Goal: Transaction & Acquisition: Download file/media

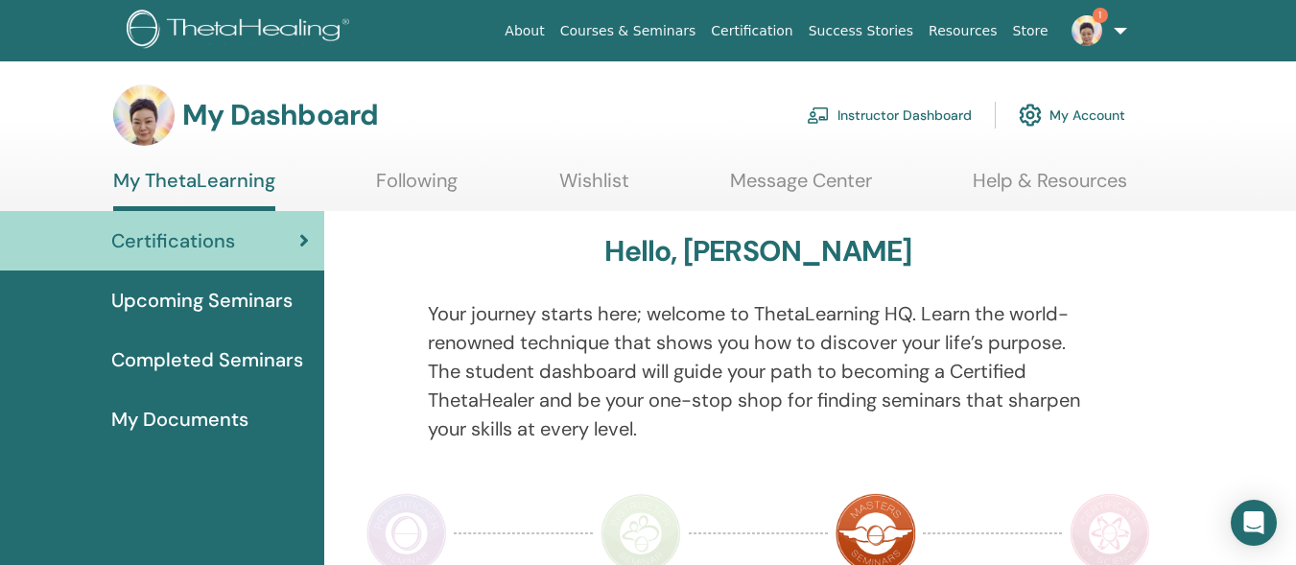
click at [870, 109] on link "Instructor Dashboard" at bounding box center [889, 115] width 165 height 42
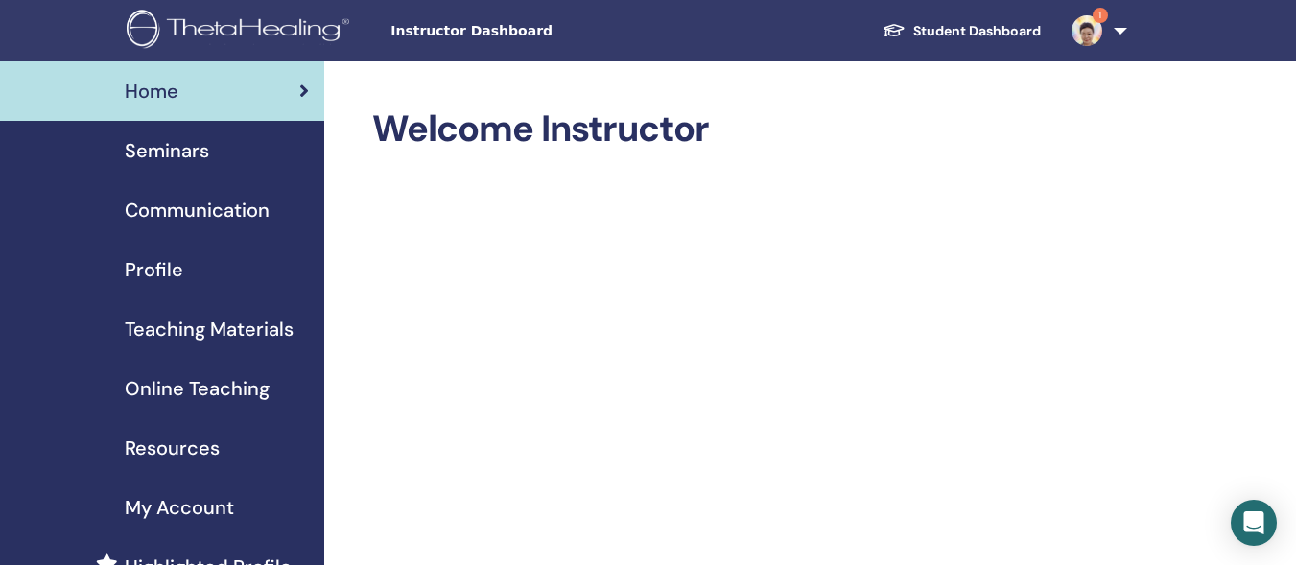
click at [270, 318] on span "Teaching Materials" at bounding box center [209, 329] width 169 height 29
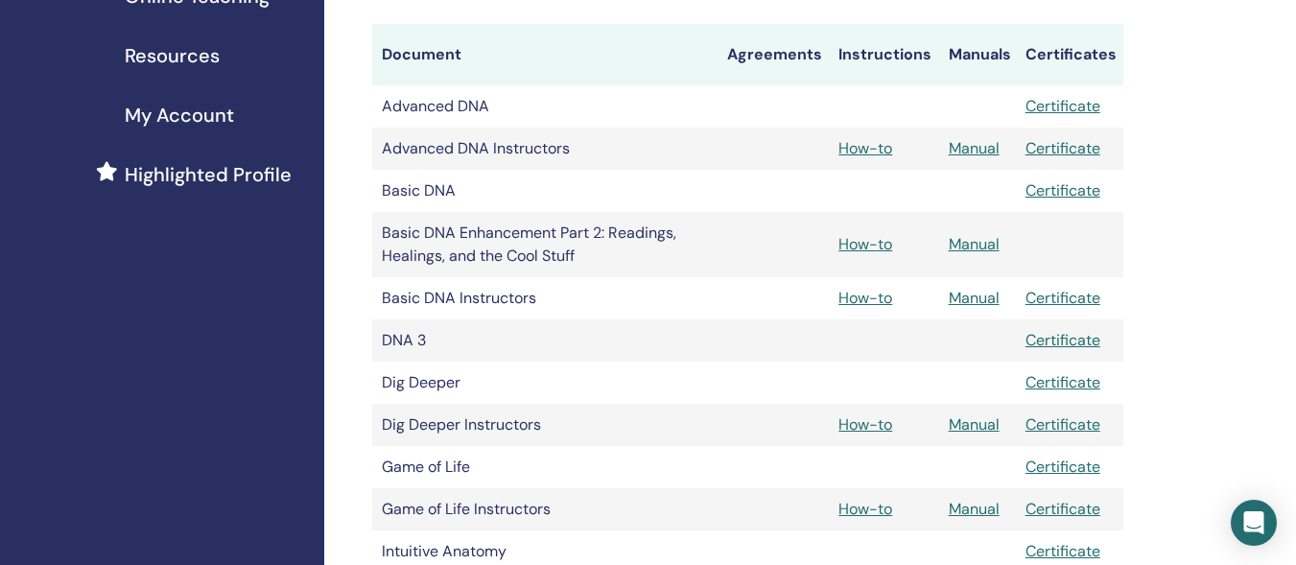
scroll to position [395, 0]
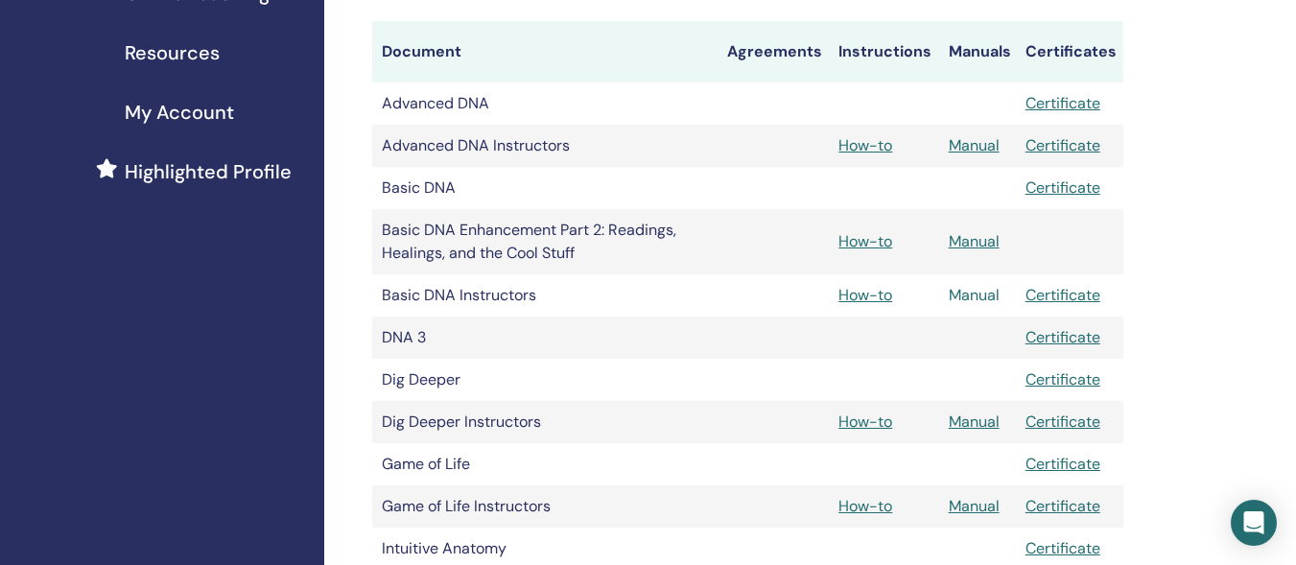
click at [964, 289] on link "Manual" at bounding box center [974, 295] width 51 height 20
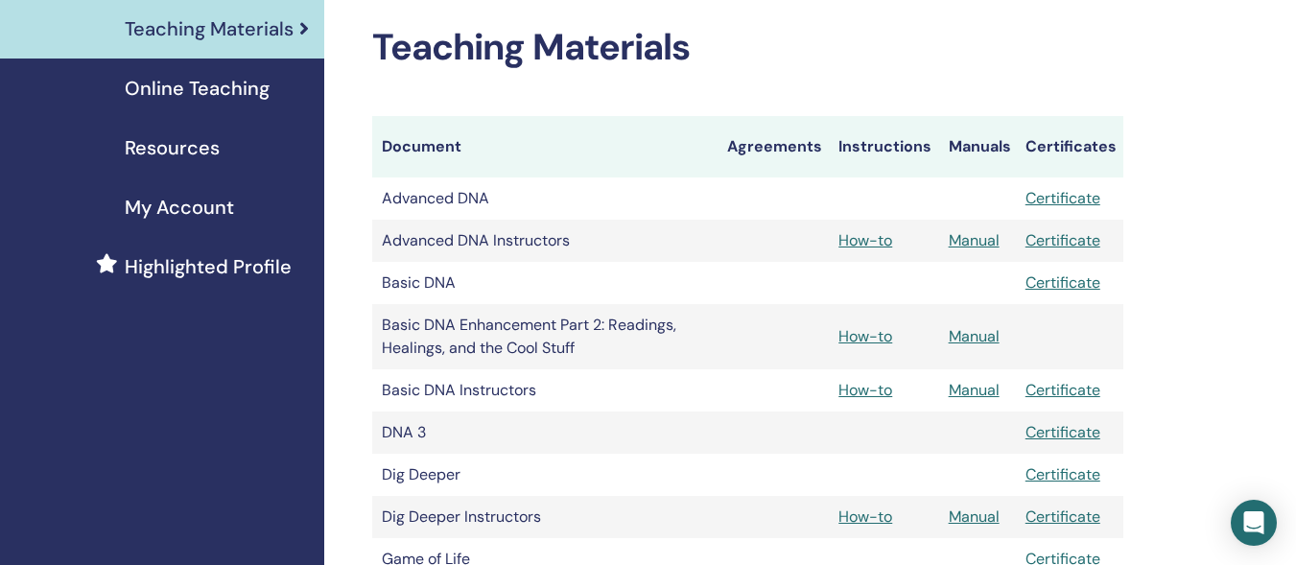
scroll to position [311, 0]
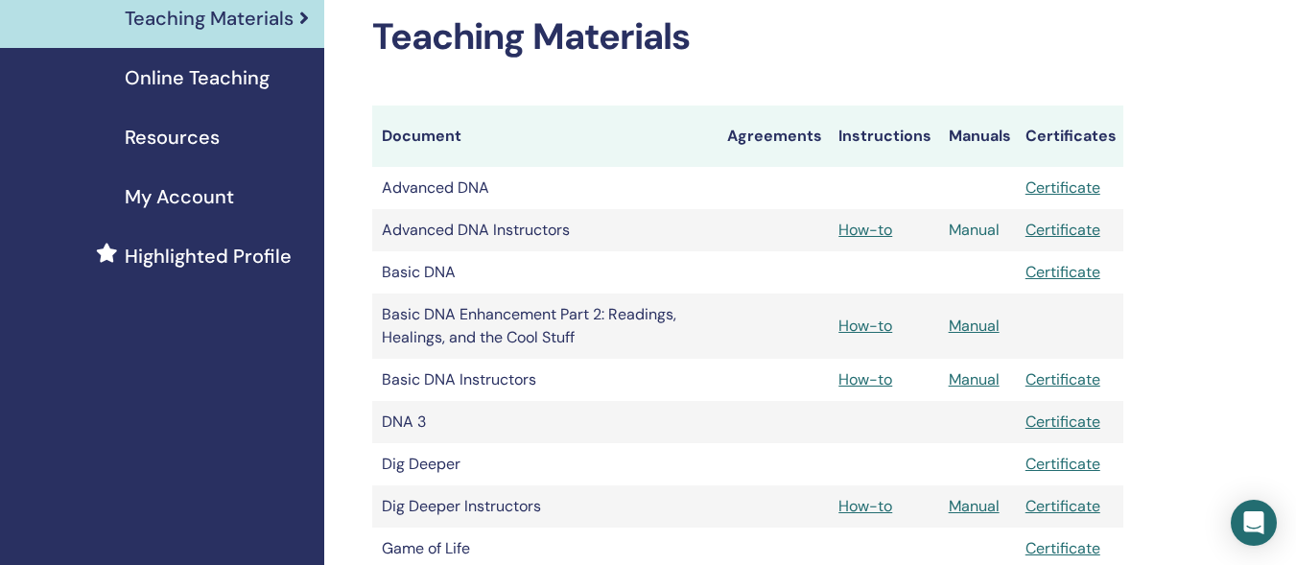
click at [966, 225] on link "Manual" at bounding box center [974, 230] width 51 height 20
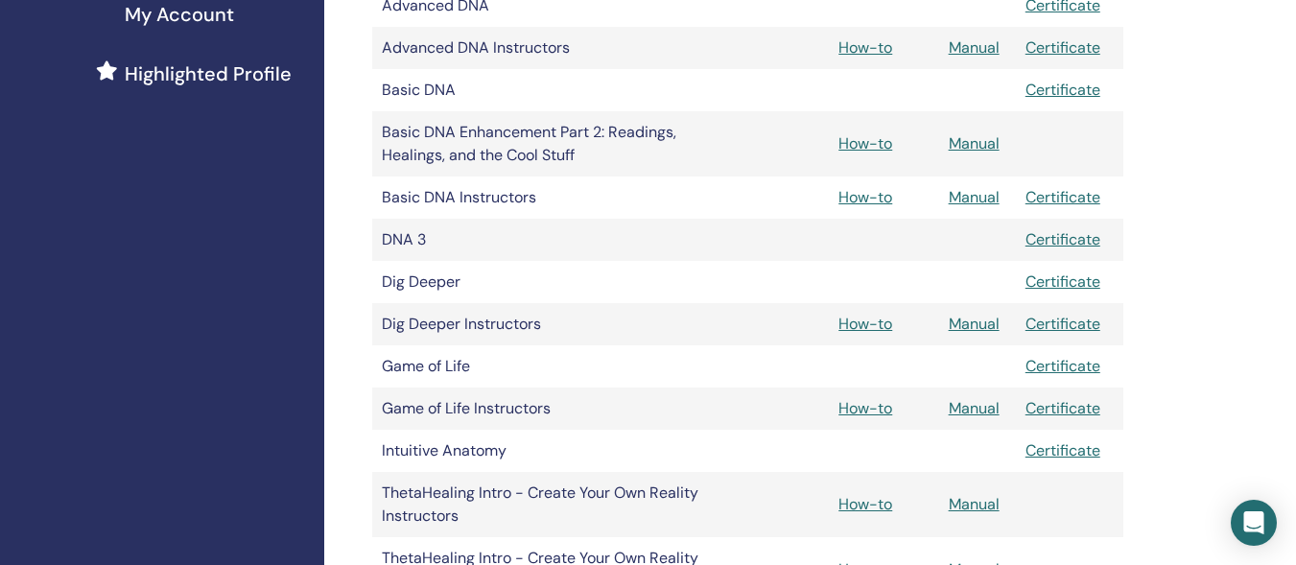
scroll to position [504, 0]
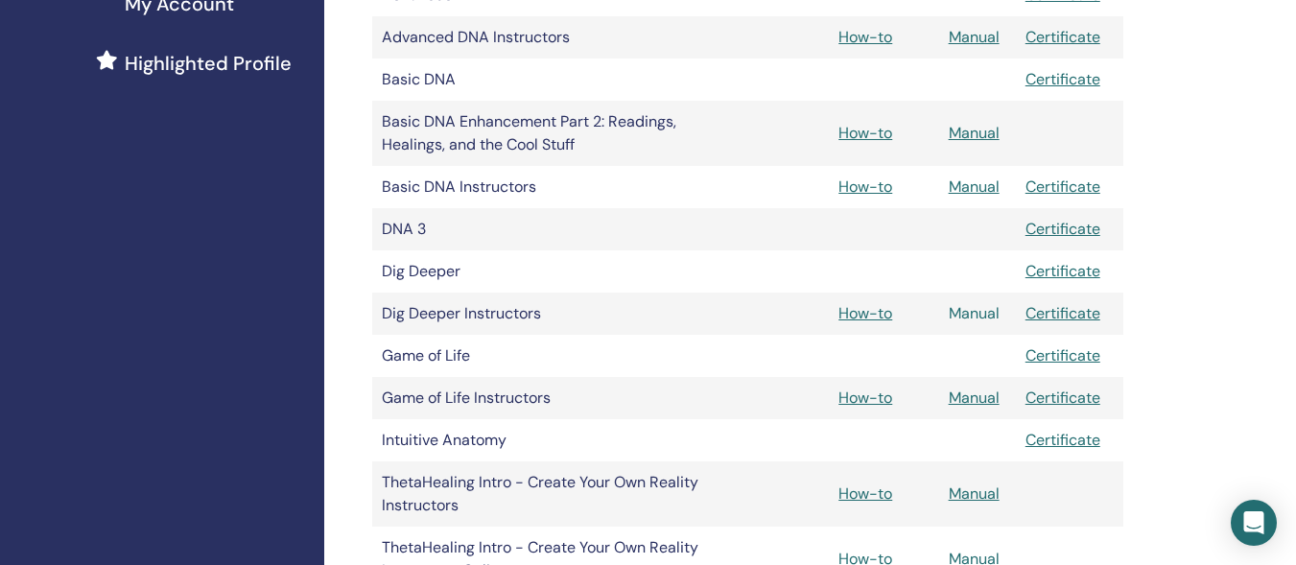
click at [957, 310] on link "Manual" at bounding box center [974, 313] width 51 height 20
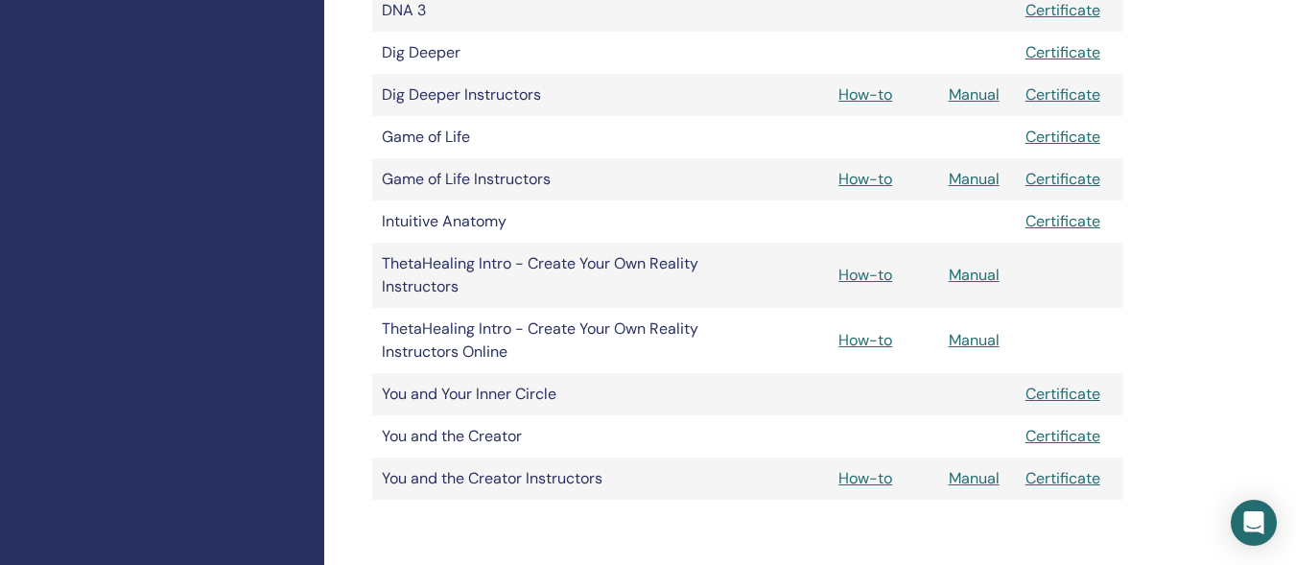
scroll to position [733, 0]
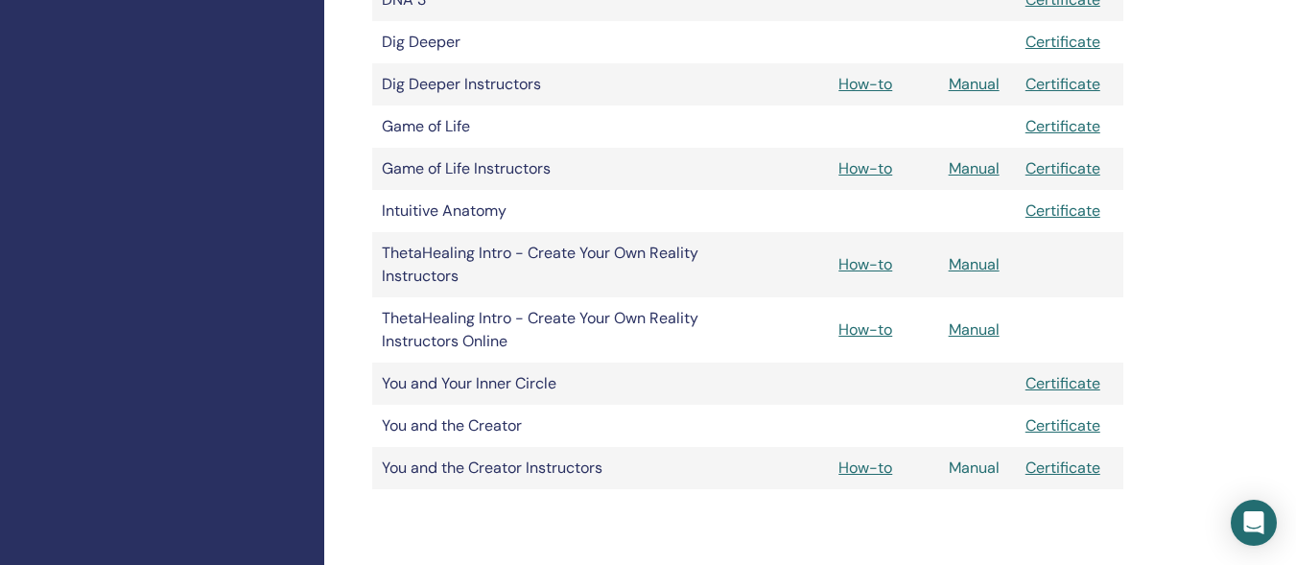
click at [957, 466] on link "Manual" at bounding box center [974, 468] width 51 height 20
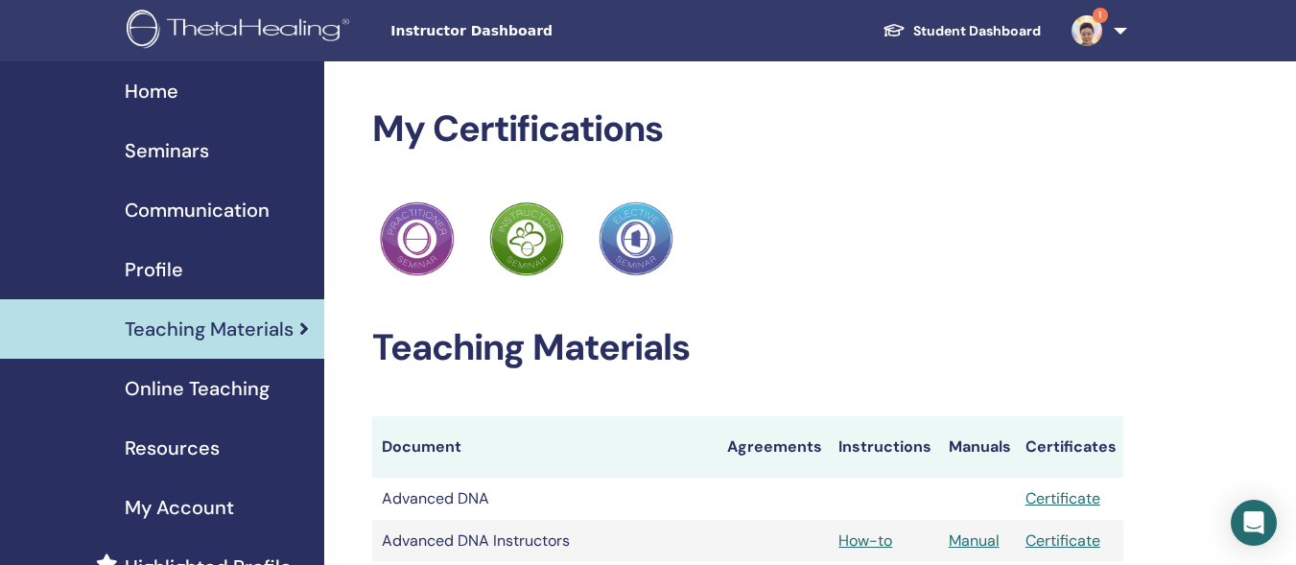
scroll to position [733, 0]
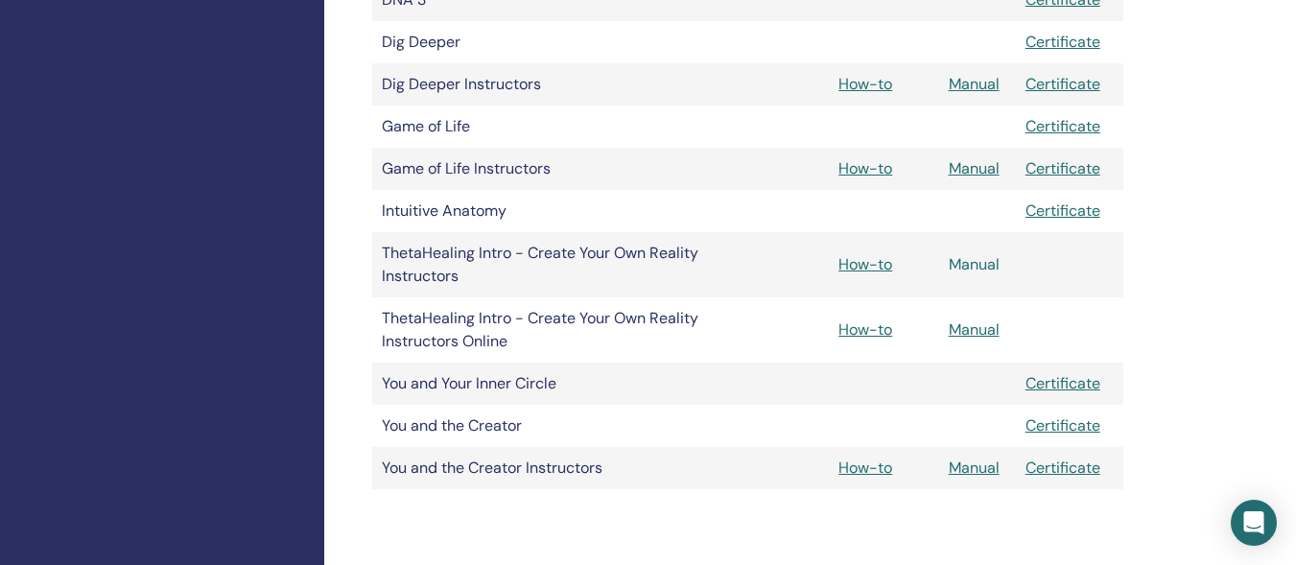
click at [962, 259] on link "Manual" at bounding box center [974, 264] width 51 height 20
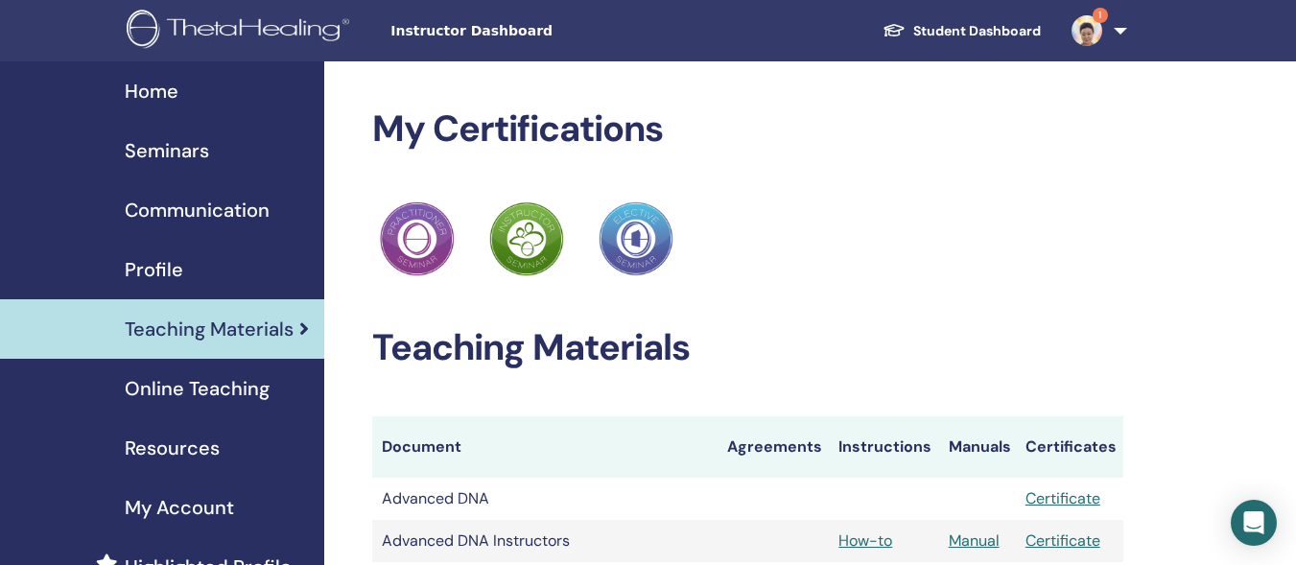
scroll to position [733, 0]
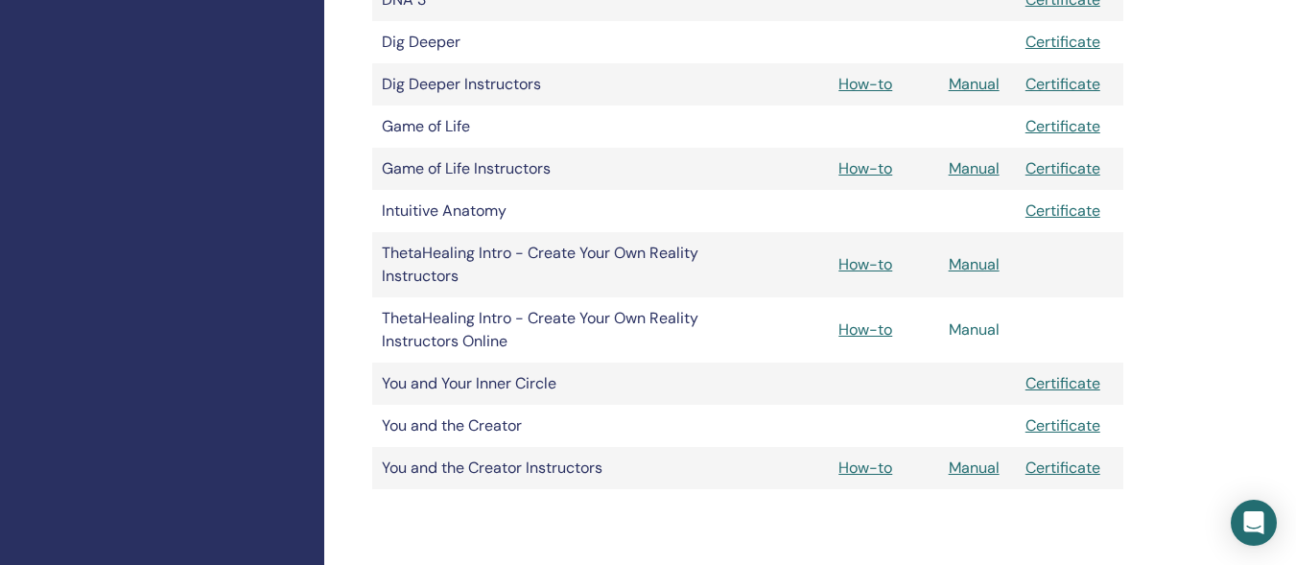
click at [969, 327] on link "Manual" at bounding box center [974, 329] width 51 height 20
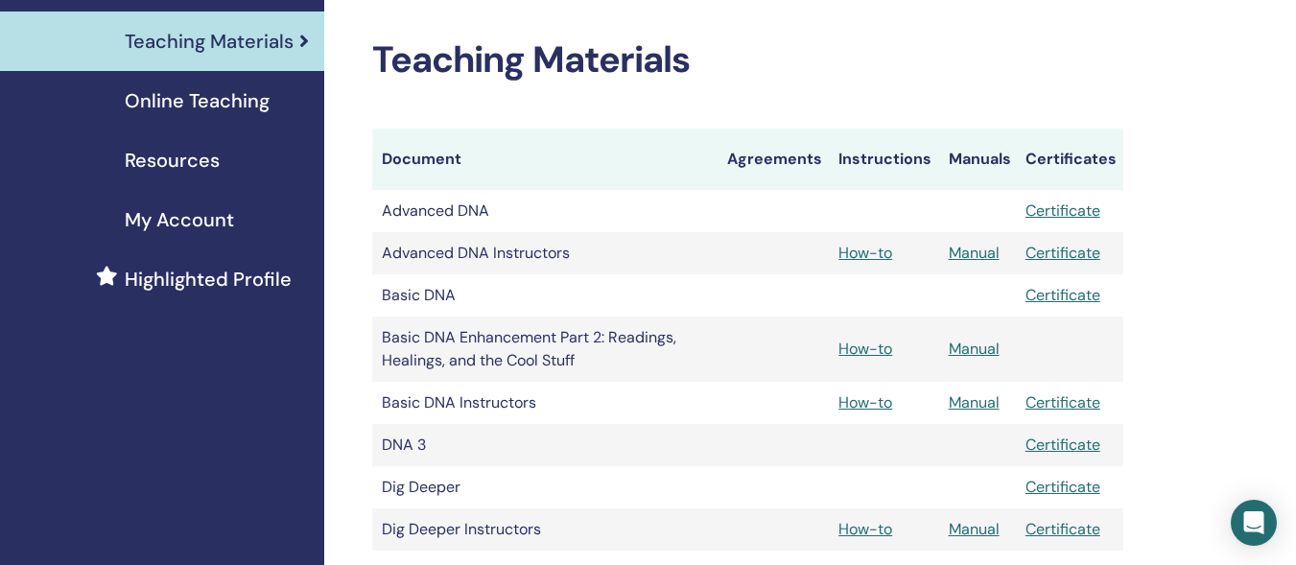
scroll to position [292, 0]
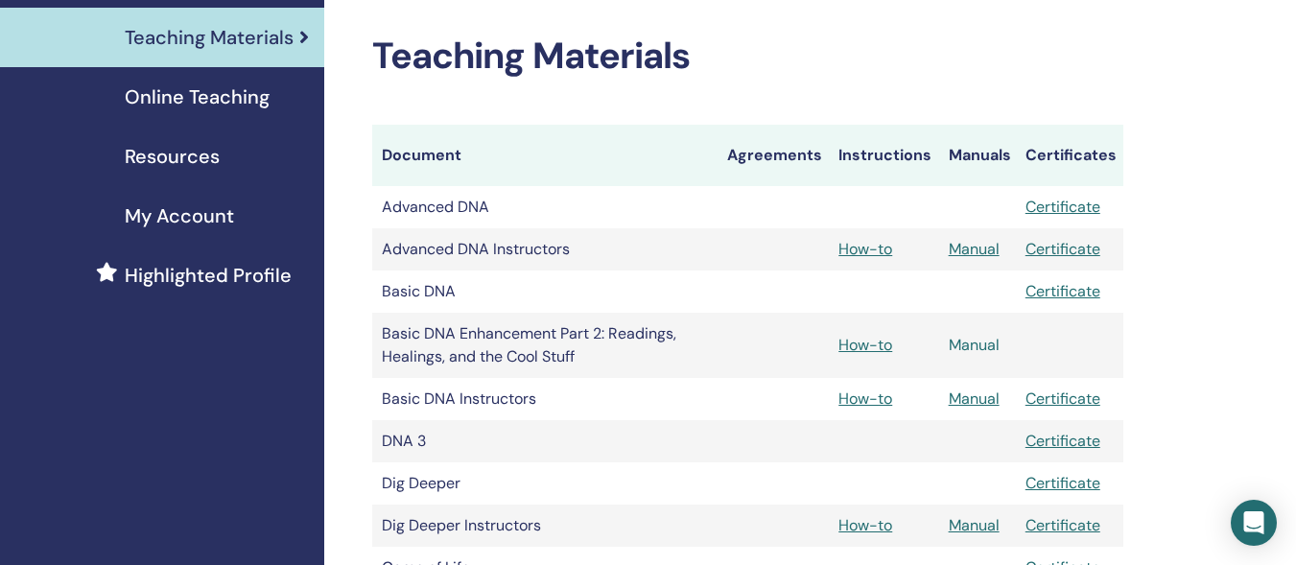
click at [961, 350] on link "Manual" at bounding box center [974, 345] width 51 height 20
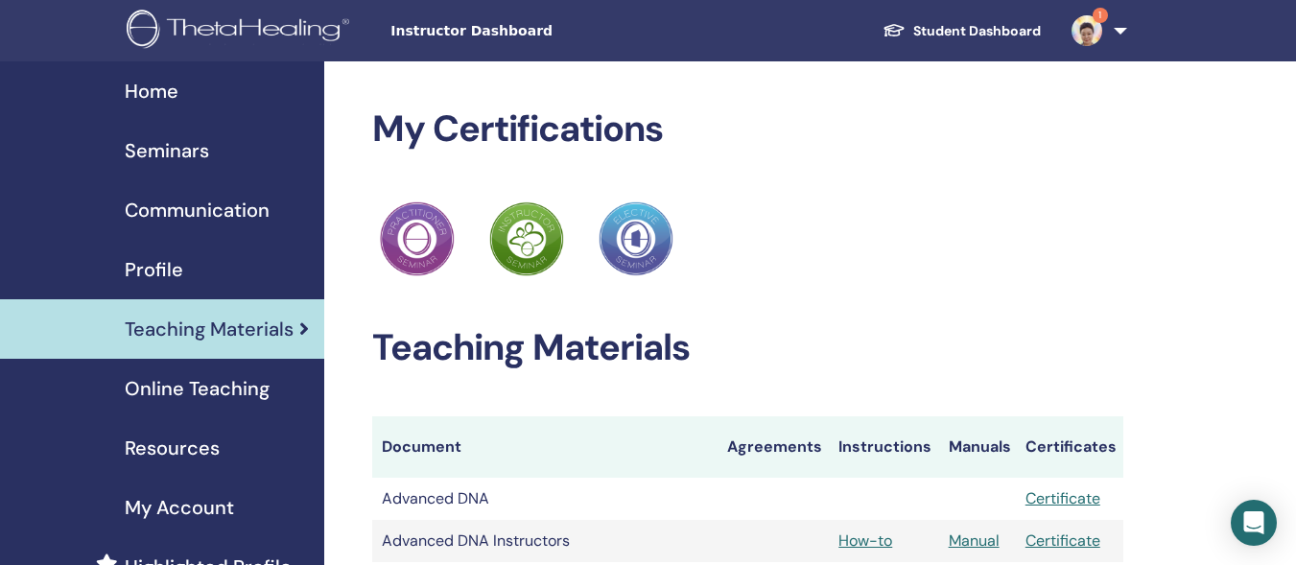
scroll to position [292, 0]
